Goal: Task Accomplishment & Management: Use online tool/utility

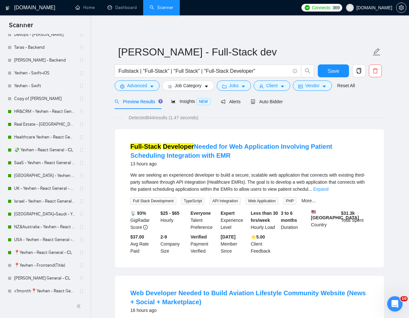
scroll to position [102, 0]
click at [23, 252] on link "📍Yevhen - React General - СL" at bounding box center [44, 252] width 61 height 13
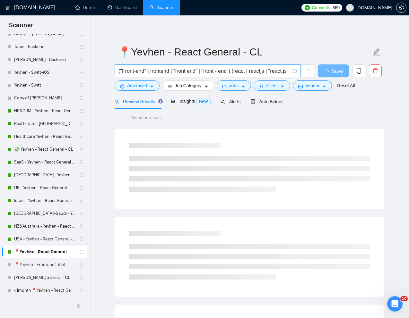
click at [207, 73] on input "("Front-end" | frontend | "front end" | "front - end") (react | reactjs | "reac…" at bounding box center [203, 71] width 171 height 8
paste input "Senior Fronted Developer for Image Editing MVP in React+TypeScript (2 months wi…"
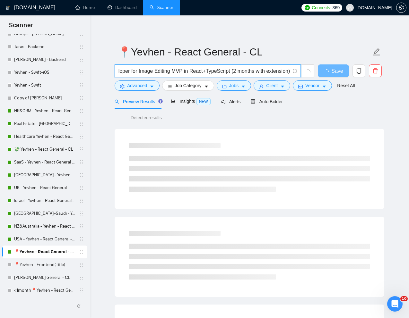
click at [356, 100] on div "Preview Results Insights NEW Alerts Auto Bidder" at bounding box center [250, 101] width 270 height 15
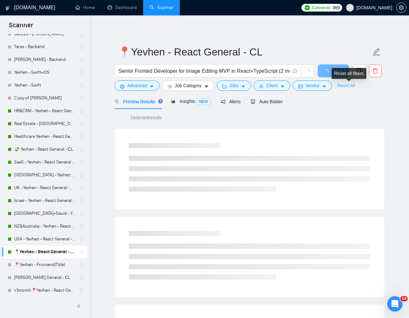
click at [349, 87] on link "Reset All" at bounding box center [346, 85] width 18 height 7
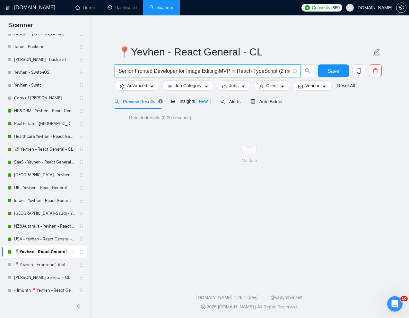
click at [282, 71] on input "Senior Fronted Developer for Image Editing MVP in React+TypeScript (2 months wi…" at bounding box center [203, 71] width 171 height 8
drag, startPoint x: 280, startPoint y: 70, endPoint x: 303, endPoint y: 70, distance: 23.1
click at [303, 70] on span "Senior Fronted Developer for Image Editing MVP in React+TypeScript 2 months wit…" at bounding box center [215, 71] width 200 height 13
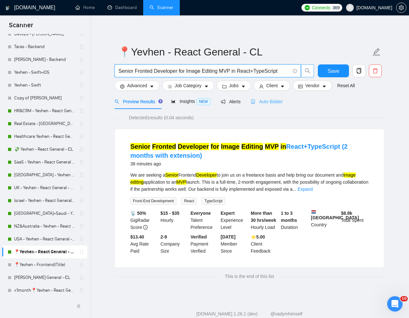
type input "Senior Fronted Developer for Image Editing MVP in React+TypeScript"
click at [273, 100] on span "Auto Bidder" at bounding box center [267, 101] width 32 height 5
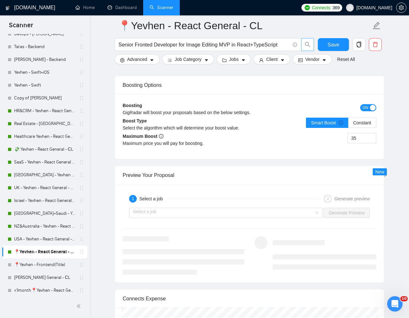
scroll to position [1192, 0]
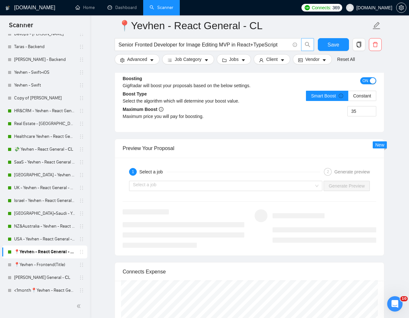
click at [305, 220] on div at bounding box center [324, 226] width 104 height 33
click at [311, 191] on input "search" at bounding box center [223, 186] width 181 height 10
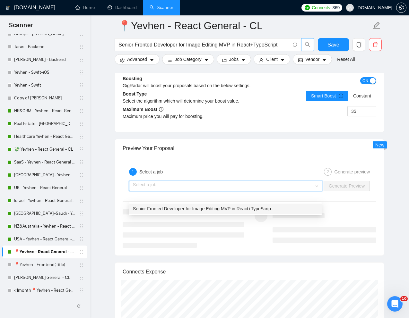
click at [237, 210] on span "Senior Fronted Developer for Image Editing MVP in React+TypeScrip ..." at bounding box center [204, 208] width 143 height 5
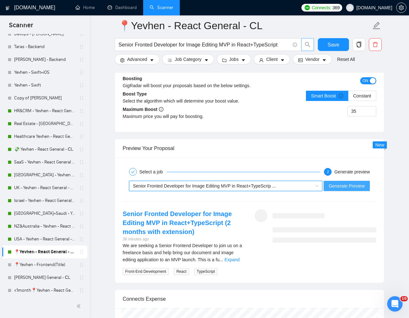
click at [354, 190] on span "Generate Preview" at bounding box center [347, 186] width 36 height 7
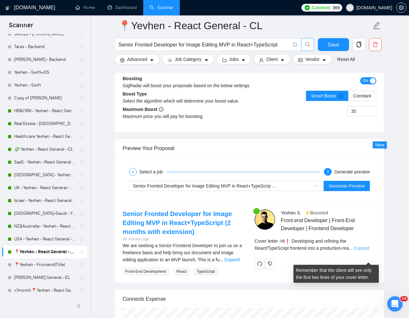
click at [367, 251] on link "Expand" at bounding box center [361, 248] width 15 height 5
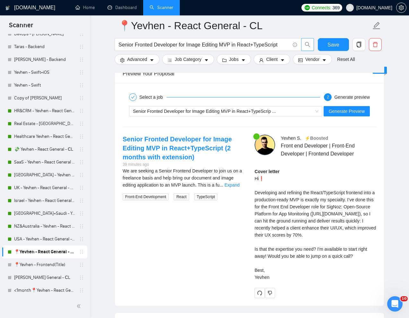
scroll to position [1266, 0]
click at [284, 196] on div "Cover letter Hi❗ Developing and refining the React/TypeScript frontend into a p…" at bounding box center [316, 224] width 122 height 113
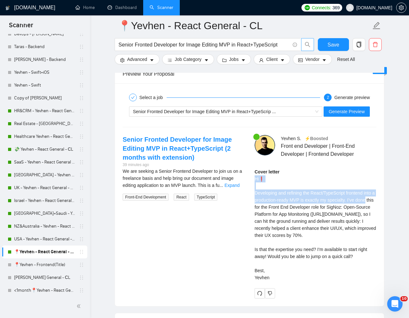
drag, startPoint x: 254, startPoint y: 190, endPoint x: 292, endPoint y: 182, distance: 39.3
click at [264, 213] on div "[PERSON_NAME] ⚡️Boosted Front end Developer | Front-End Developer | Frontend De…" at bounding box center [315, 217] width 132 height 164
click at [343, 115] on span "Generate Preview" at bounding box center [347, 111] width 36 height 7
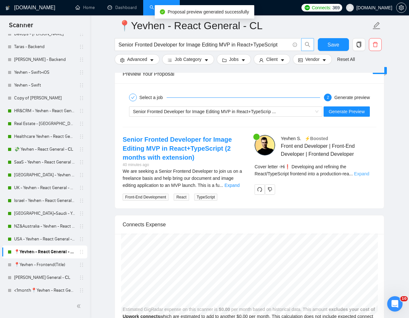
click at [367, 177] on link "Expand" at bounding box center [361, 173] width 15 height 5
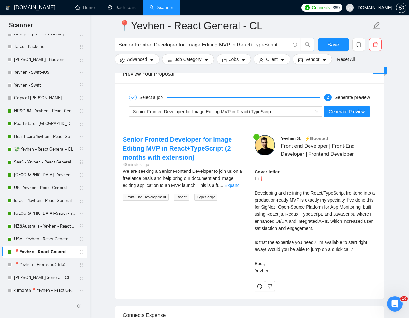
click at [312, 251] on div "Cover letter Hi❗ Developing and refining the React/TypeScript frontend into a p…" at bounding box center [316, 221] width 122 height 106
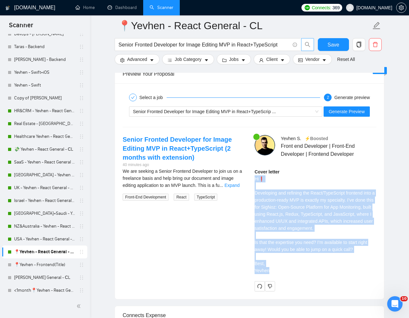
drag, startPoint x: 254, startPoint y: 191, endPoint x: 280, endPoint y: 286, distance: 98.6
click at [280, 279] on div "Cover letter Hi❗ Developing and refining the React/TypeScript frontend into a p…" at bounding box center [316, 223] width 122 height 110
copy div "Hi❗ Developing and refining the React/TypeScript frontend into a production-rea…"
